Goal: Task Accomplishment & Management: Manage account settings

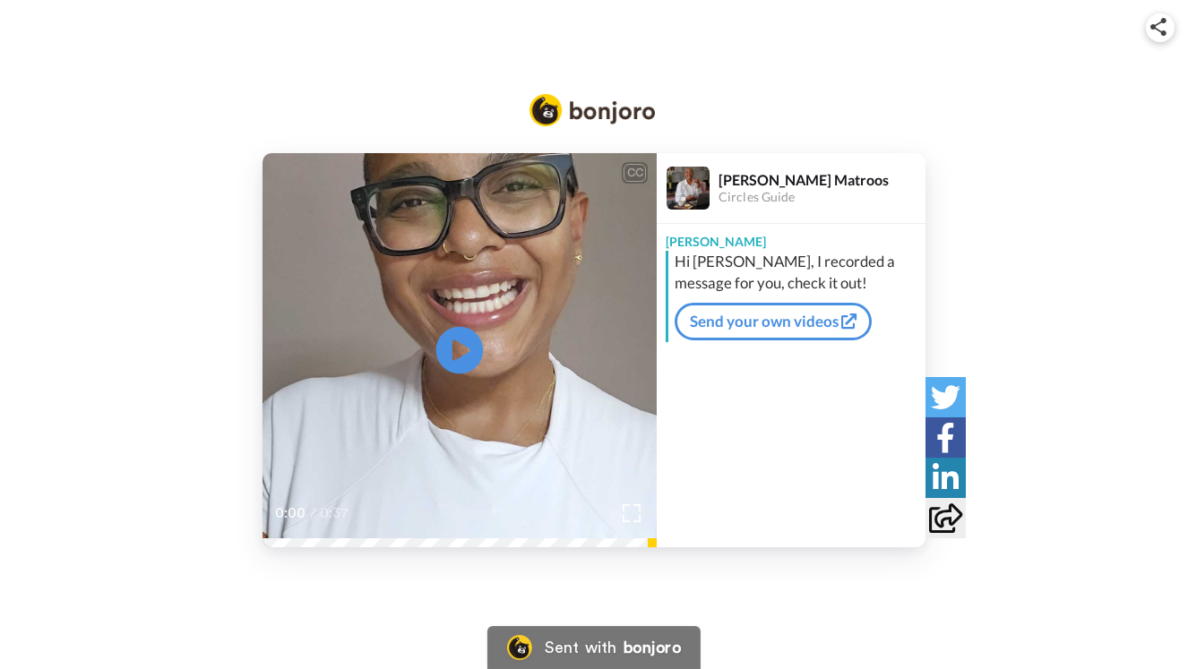
click at [459, 347] on icon "Play/Pause" at bounding box center [459, 349] width 47 height 85
click at [763, 325] on link "Send your own videos" at bounding box center [773, 322] width 197 height 38
click at [441, 59] on div "CC Play/Pause 0:37 / 0:37 Renate Matroos Circles Guide Renate Hi Jonathan, I re…" at bounding box center [594, 300] width 1188 height 601
click at [938, 516] on icon at bounding box center [945, 519] width 33 height 30
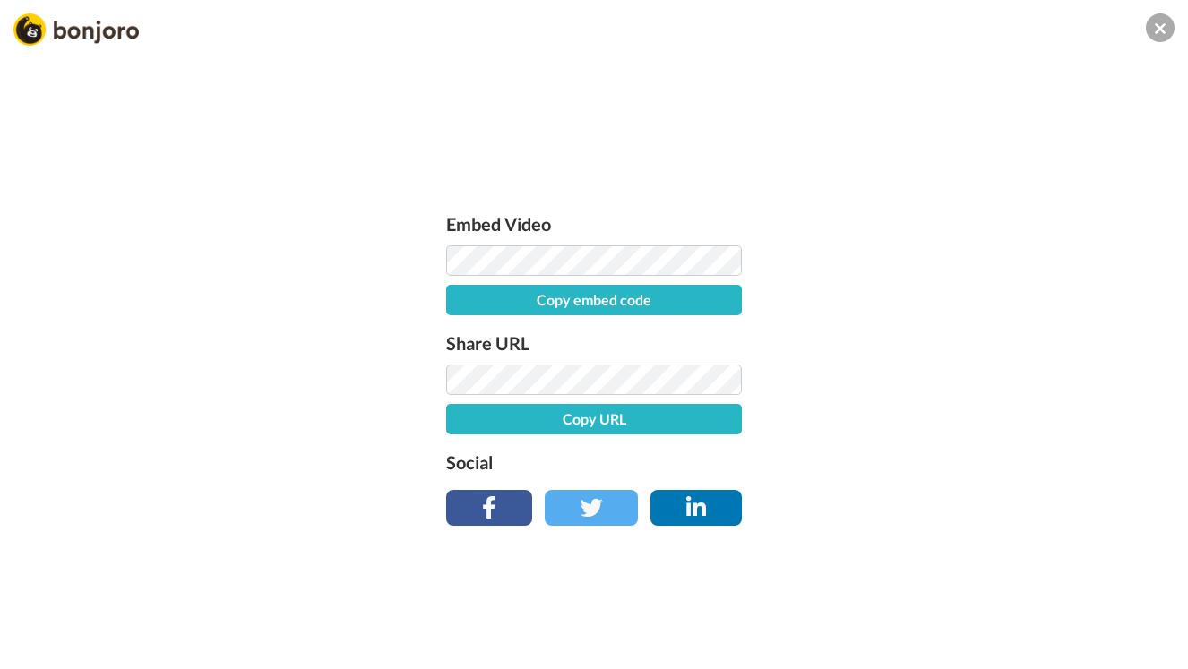
click at [655, 415] on button "Copy URL" at bounding box center [594, 419] width 296 height 30
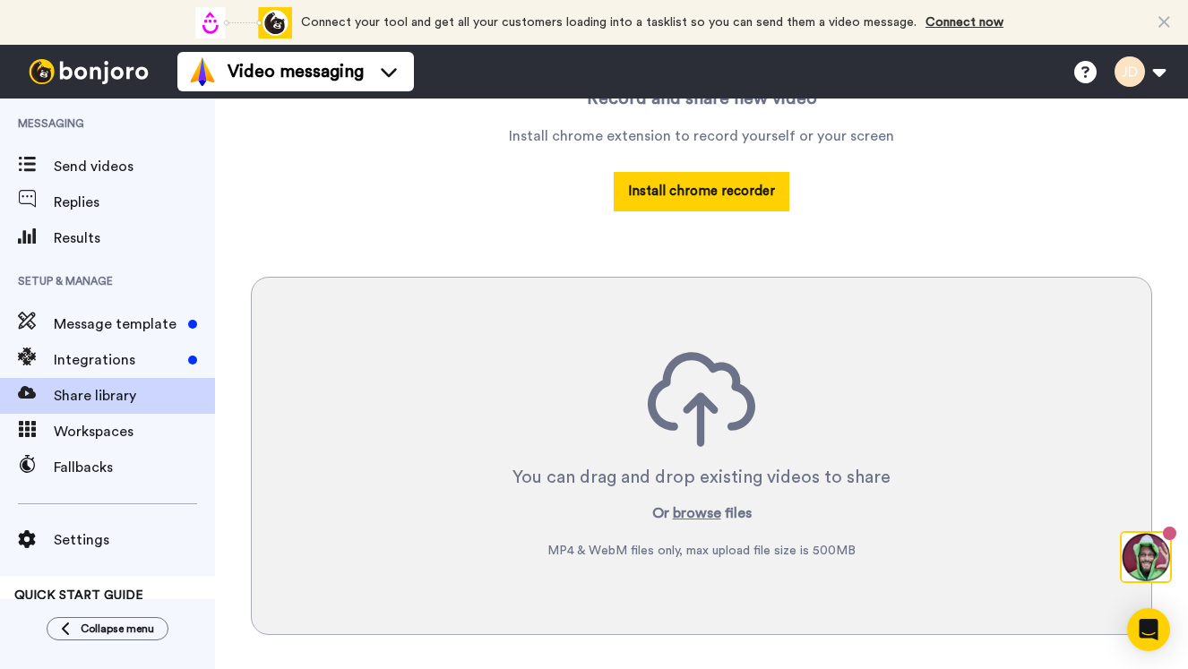
scroll to position [323, 0]
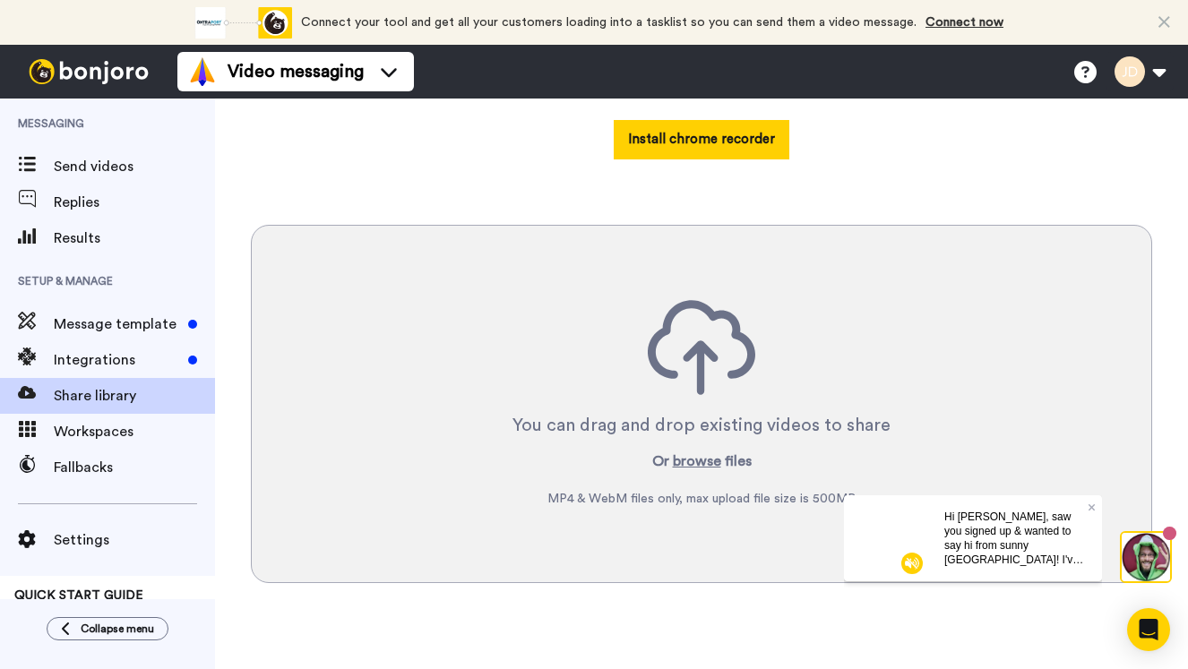
click at [1000, 548] on span "Hi Julie, saw you signed up & wanted to say hi from sunny Australia! I've helpe…" at bounding box center [1015, 588] width 142 height 156
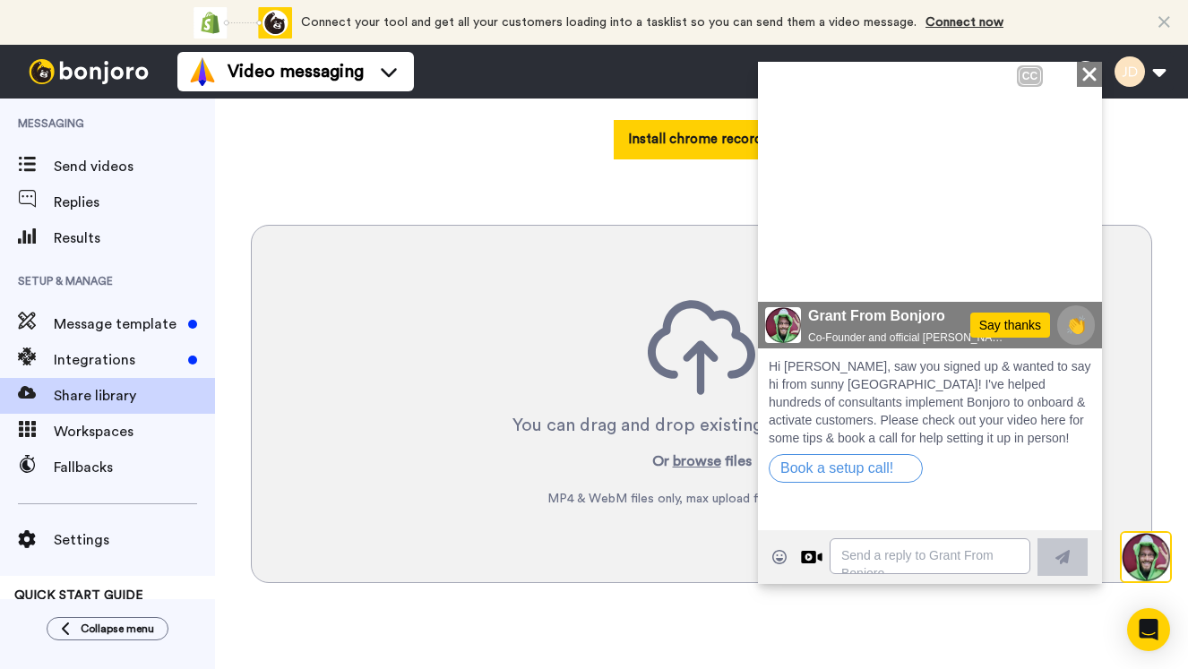
click at [1091, 70] on span "Hello Julie Grant here from Bonour in Sydney thanks so much for signing up this…" at bounding box center [930, 60] width 344 height 384
click at [1090, 78] on icon "Close" at bounding box center [1090, 74] width 18 height 22
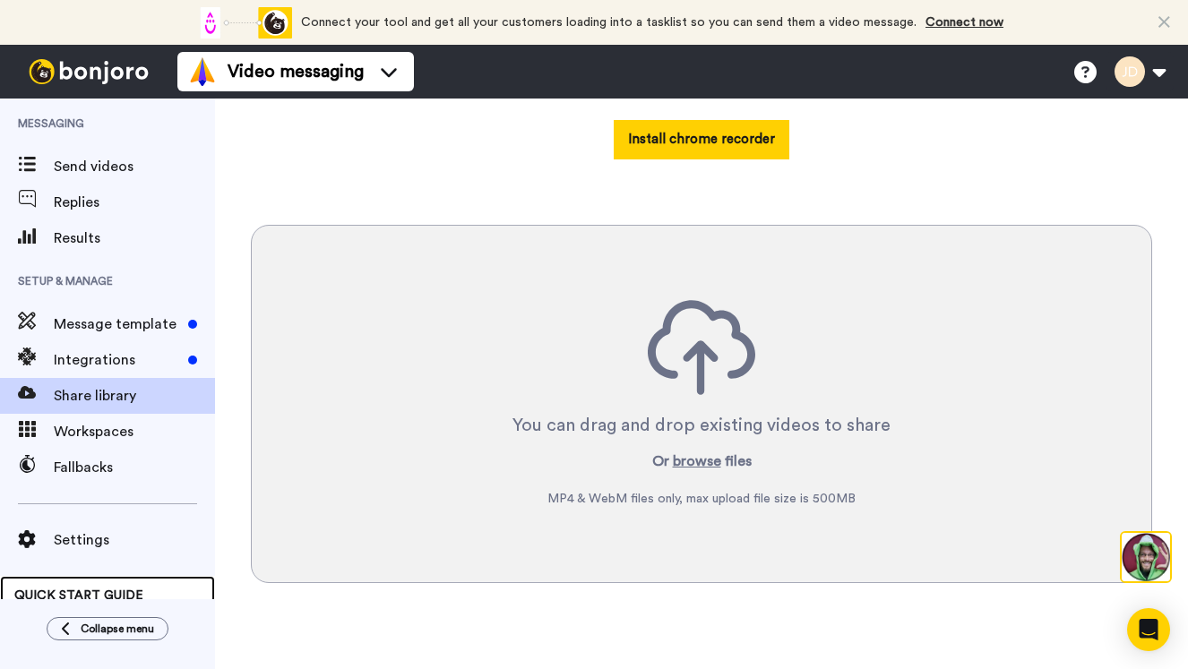
click at [76, 592] on span "QUICK START GUIDE" at bounding box center [78, 596] width 129 height 13
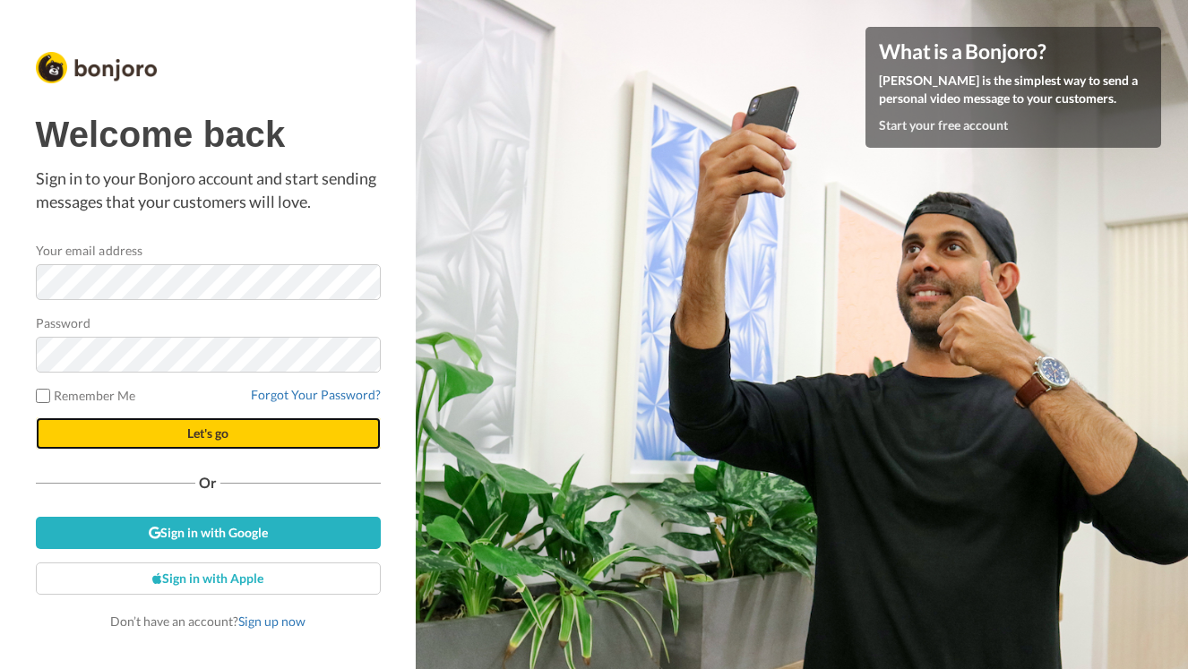
click at [226, 435] on span "Let's go" at bounding box center [207, 433] width 41 height 15
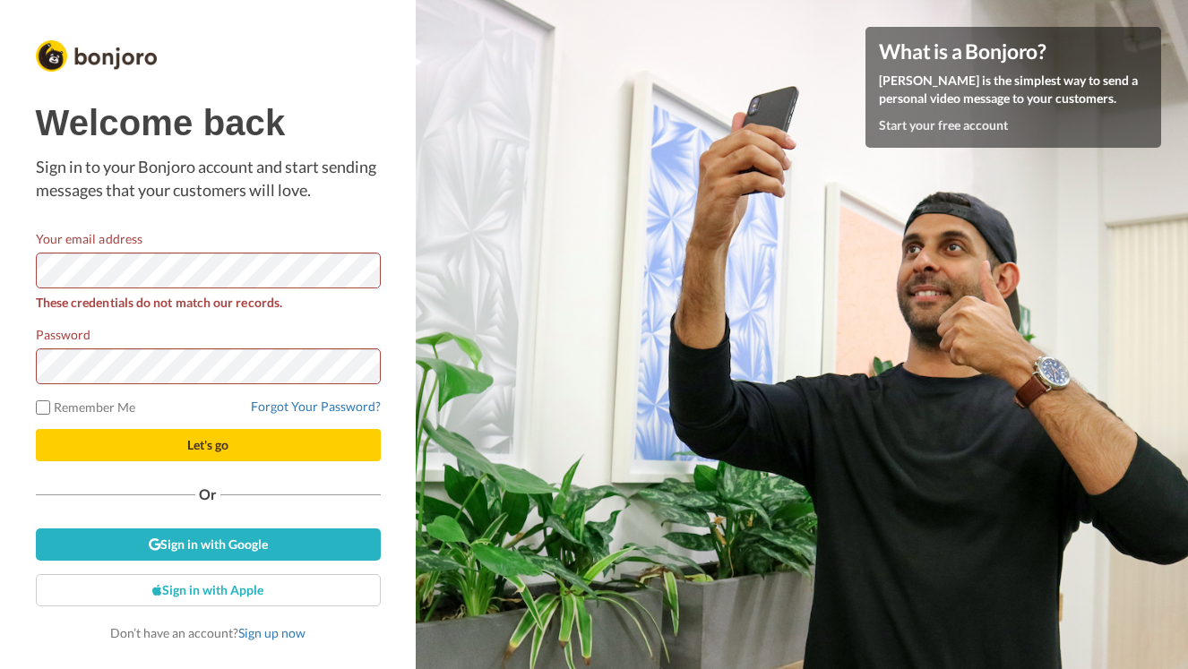
click at [0, 246] on div "Welcome back Sign in to your Bonjoro account and start sending messages that yo…" at bounding box center [208, 334] width 416 height 669
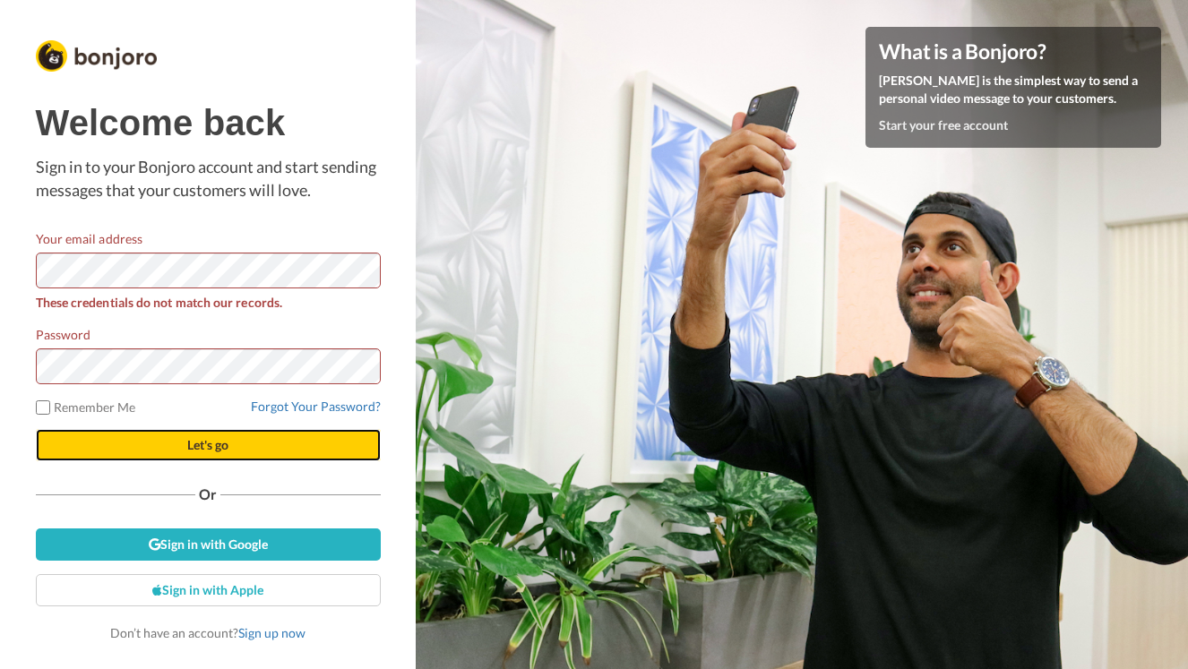
click at [197, 444] on span "Let's go" at bounding box center [207, 444] width 41 height 15
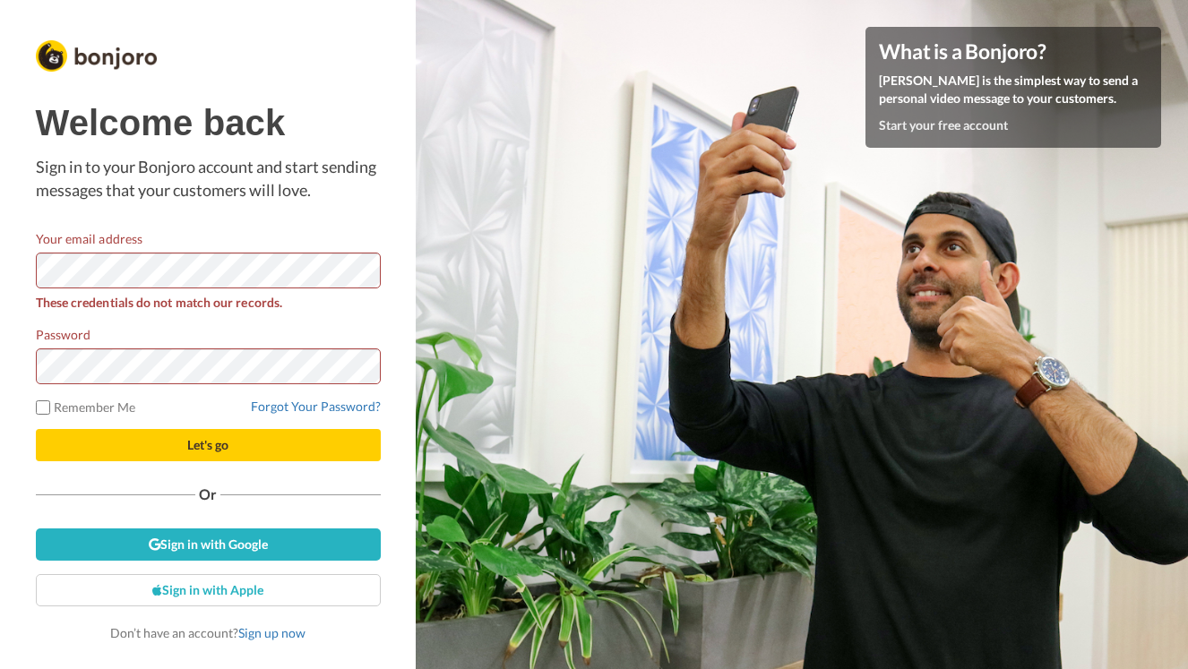
click at [0, 259] on div "Welcome back Sign in to your Bonjoro account and start sending messages that yo…" at bounding box center [208, 334] width 416 height 669
click at [323, 408] on link "Forgot Your Password?" at bounding box center [316, 406] width 130 height 15
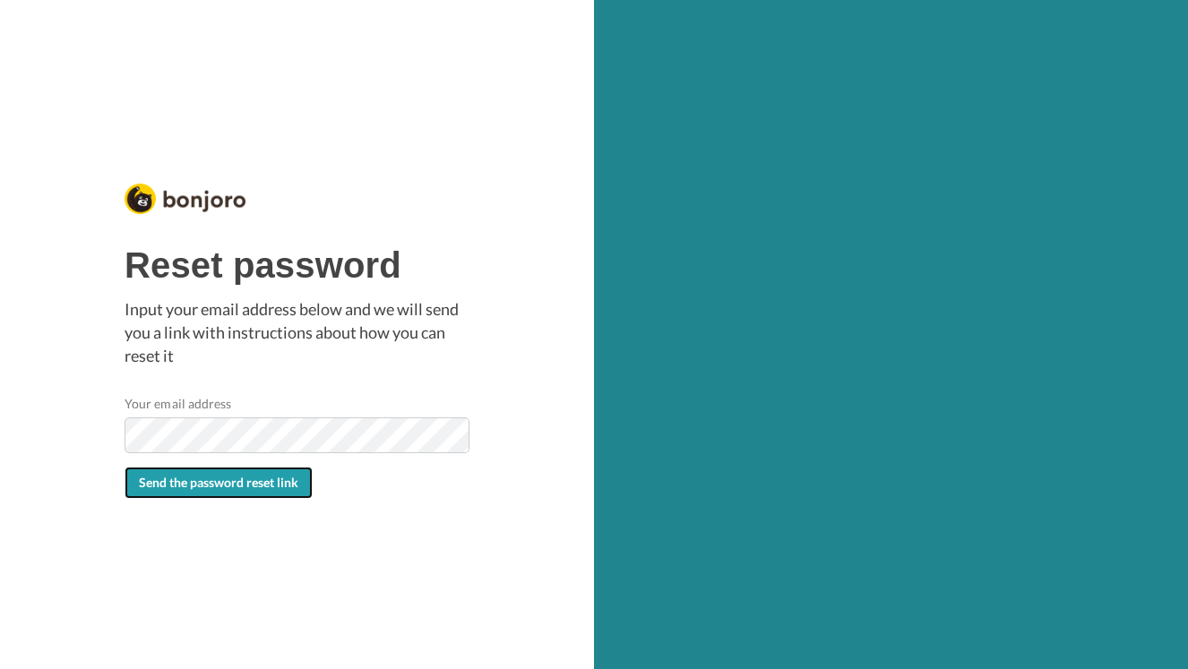
click at [229, 485] on span "Send the password reset link" at bounding box center [219, 482] width 160 height 15
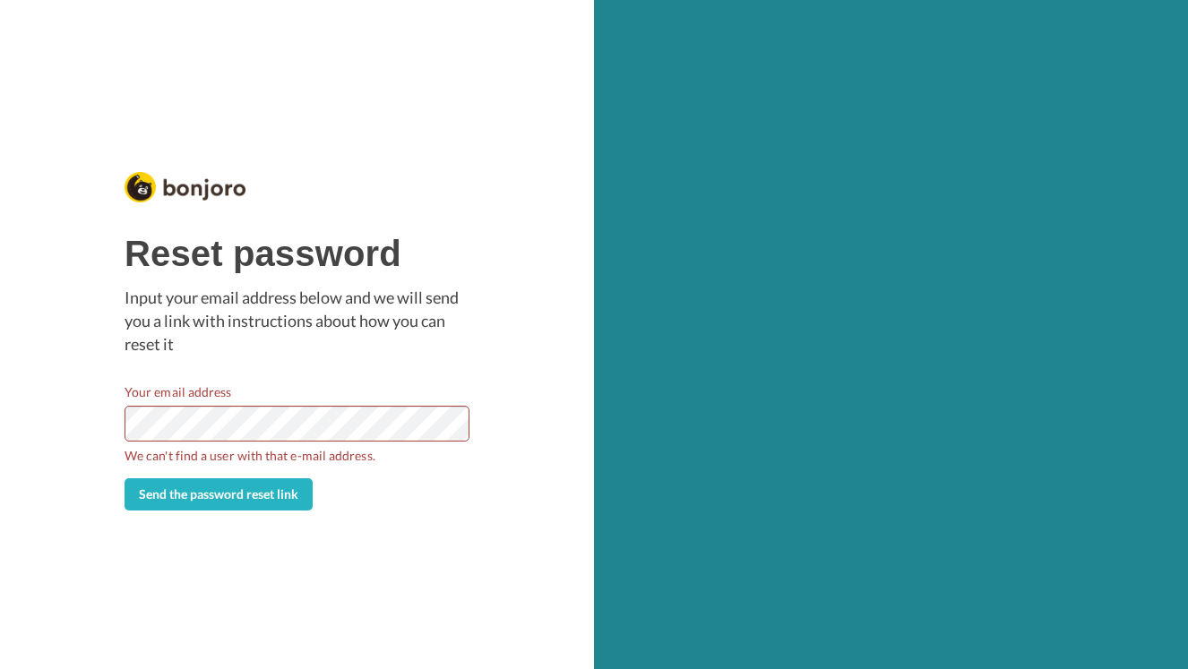
click at [20, 380] on div "Reset password Input your email address below and we will send you a link with …" at bounding box center [297, 334] width 594 height 669
click at [237, 506] on button "Send the password reset link" at bounding box center [219, 495] width 188 height 32
click at [0, 358] on div "Reset password Input your email address below and we will send you a link with …" at bounding box center [297, 334] width 594 height 669
click at [263, 495] on span "Send the password reset link" at bounding box center [219, 494] width 160 height 15
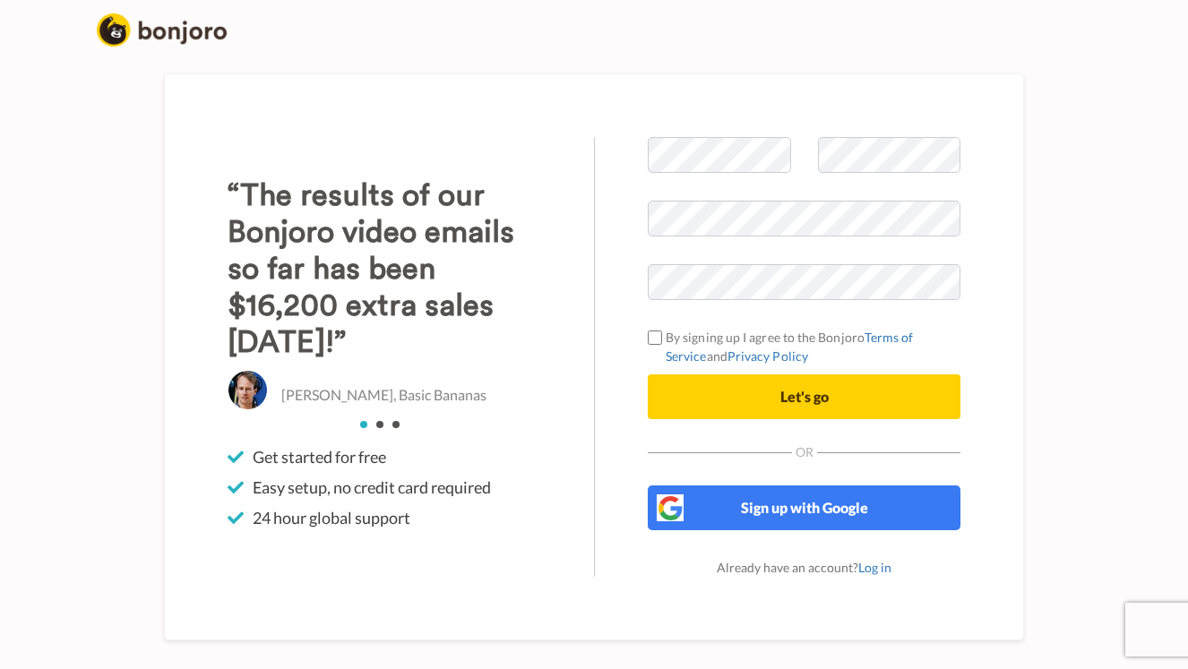
click at [884, 576] on div "Already have an account? Log in" at bounding box center [804, 568] width 313 height 18
click at [879, 570] on link "Log in" at bounding box center [874, 567] width 33 height 15
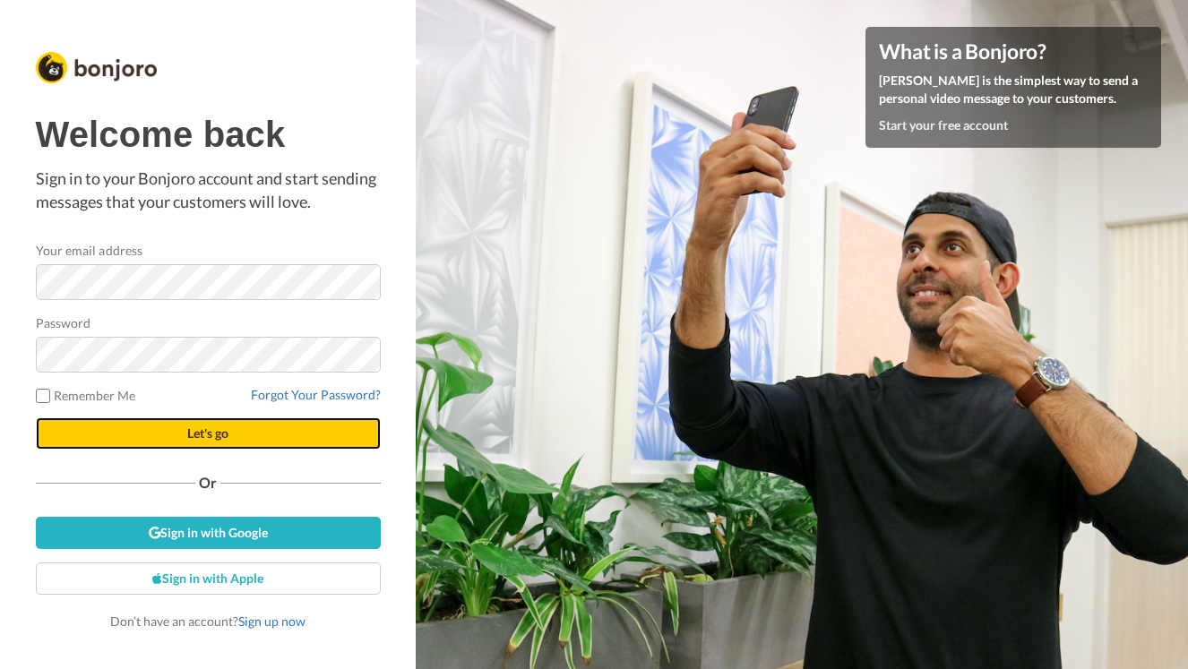
click at [199, 435] on span "Let's go" at bounding box center [207, 433] width 41 height 15
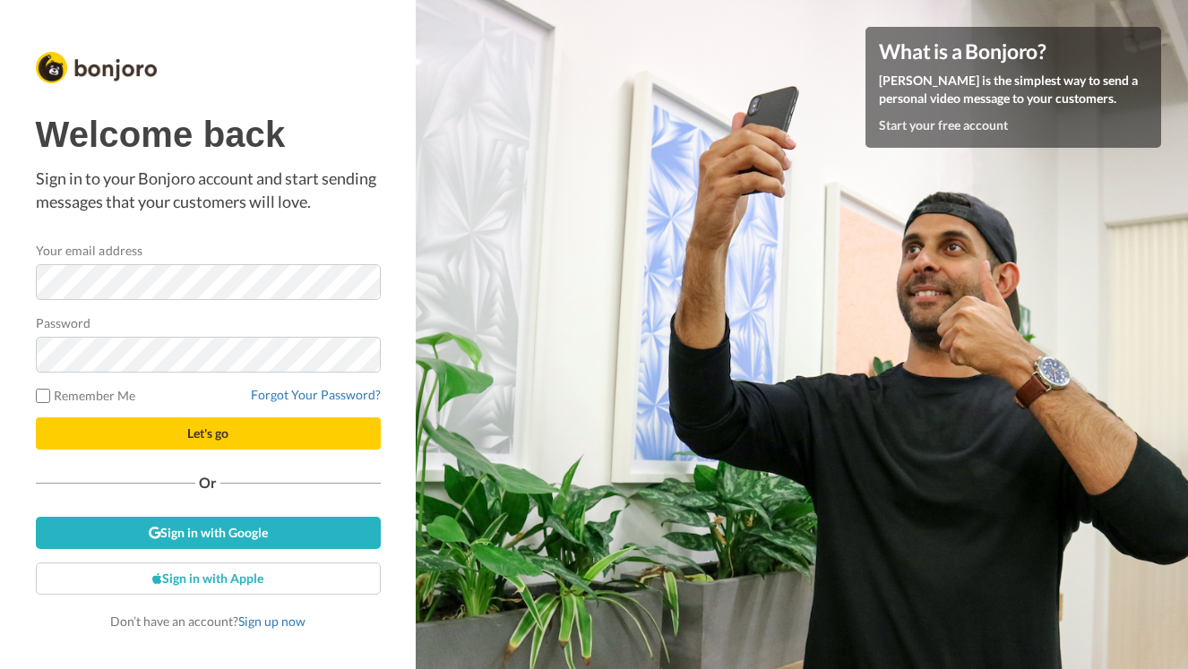
click at [272, 319] on div "Password" at bounding box center [208, 343] width 345 height 59
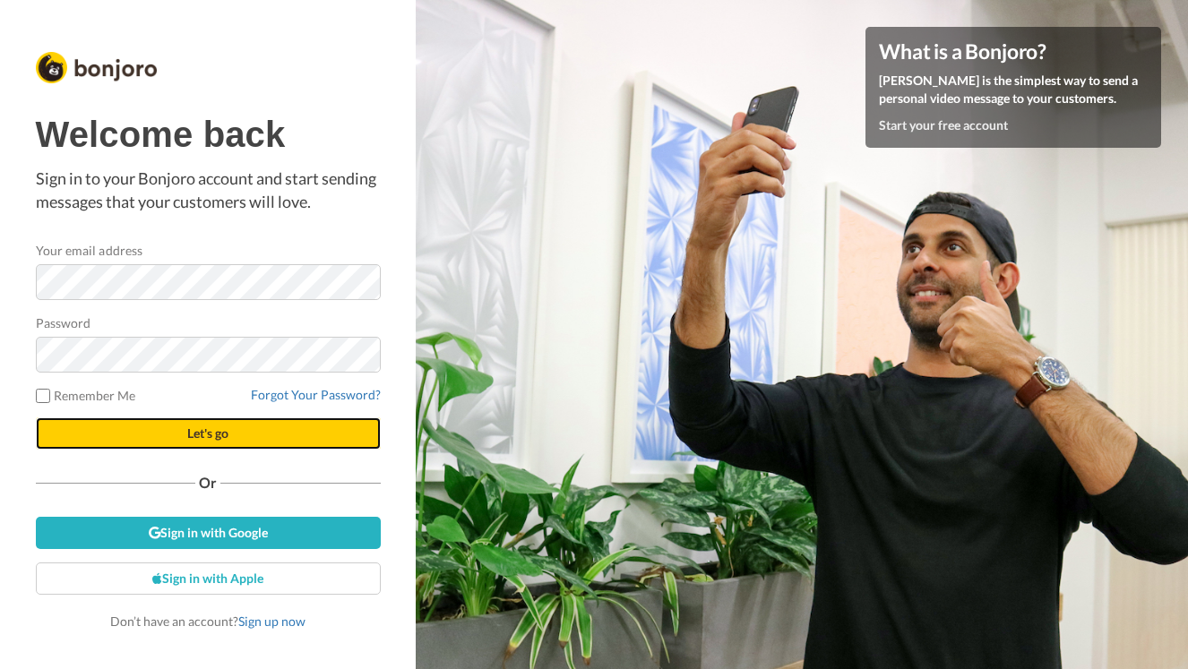
click at [239, 430] on button "Let's go" at bounding box center [208, 434] width 345 height 32
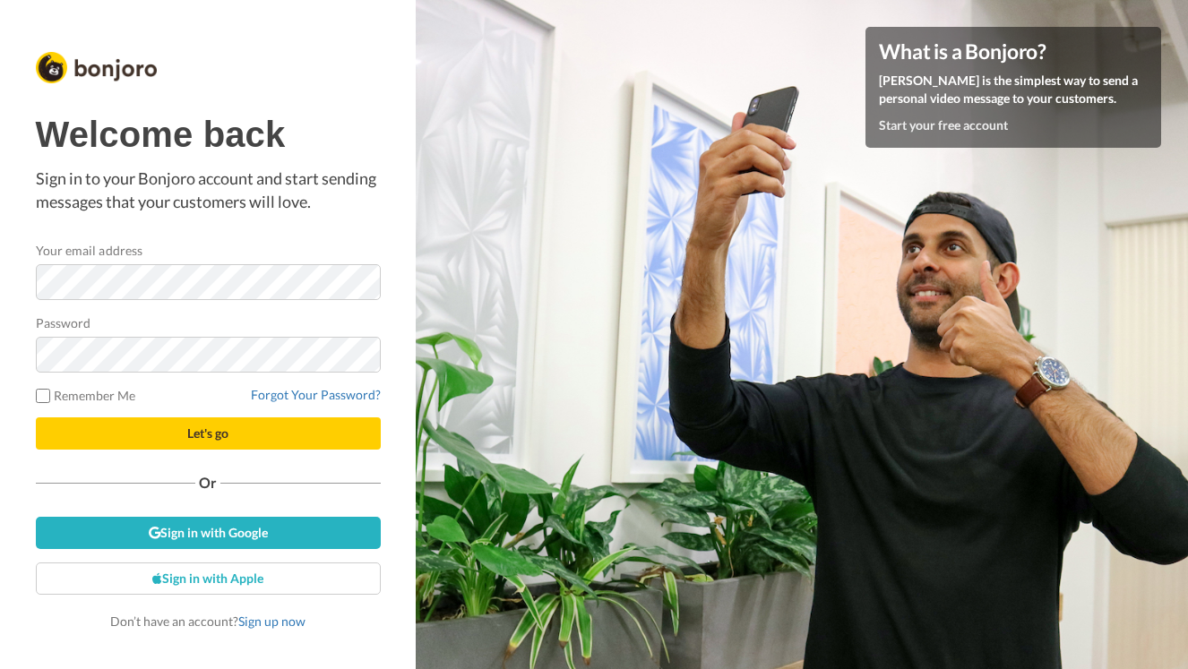
click at [234, 378] on form "Your email address Password Remember Me Forgot Your Password? Let's go" at bounding box center [208, 345] width 345 height 209
click at [13, 246] on div "Welcome back Sign in to your Bonjoro account and start sending messages that yo…" at bounding box center [208, 334] width 416 height 669
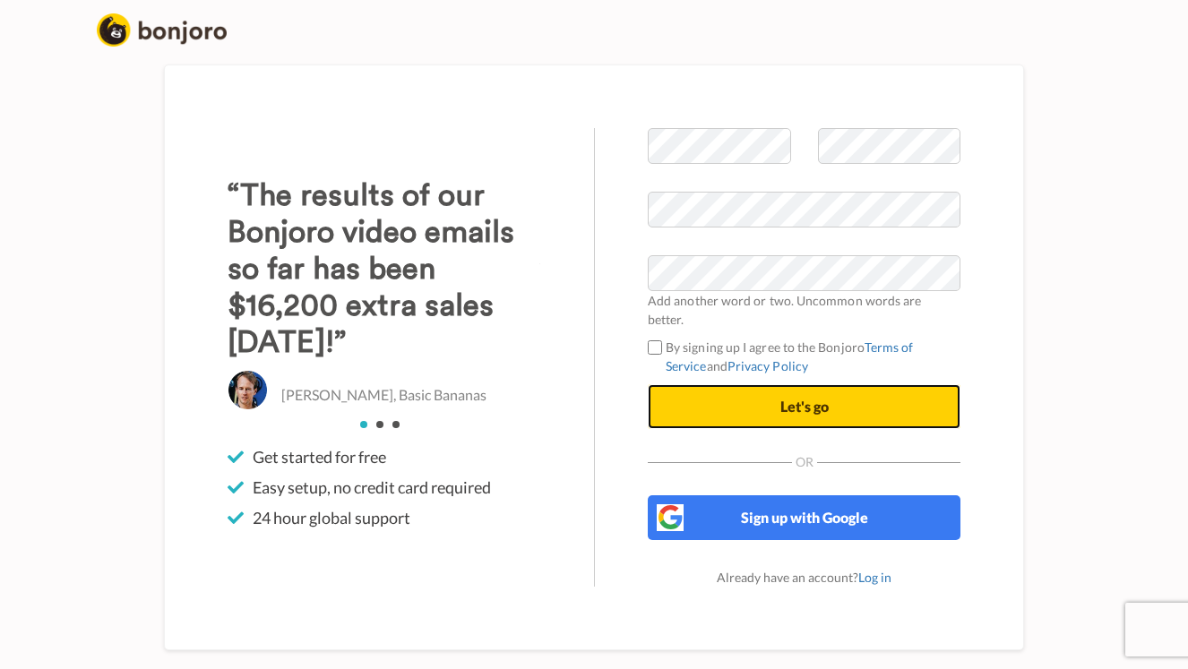
click at [770, 391] on button "Let's go" at bounding box center [804, 406] width 313 height 45
